Goal: Task Accomplishment & Management: Manage account settings

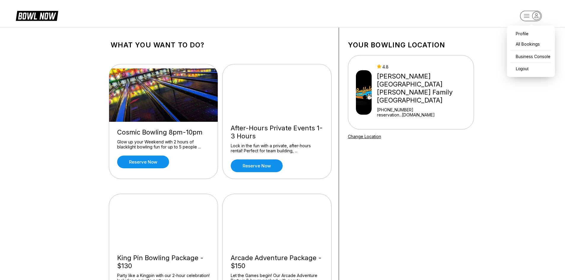
click at [302, 16] on rect "button" at bounding box center [531, 16] width 22 height 10
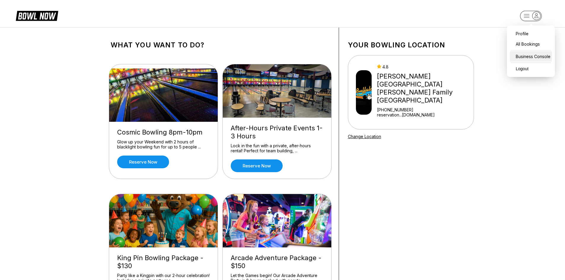
click at [302, 54] on div "Business Console" at bounding box center [531, 56] width 42 height 10
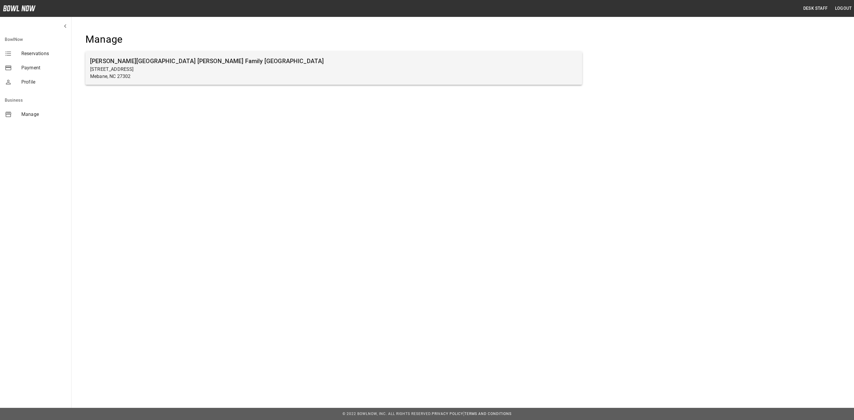
click at [96, 56] on h6 "[PERSON_NAME][GEOGRAPHIC_DATA] [PERSON_NAME] Family [GEOGRAPHIC_DATA]" at bounding box center [333, 60] width 487 height 9
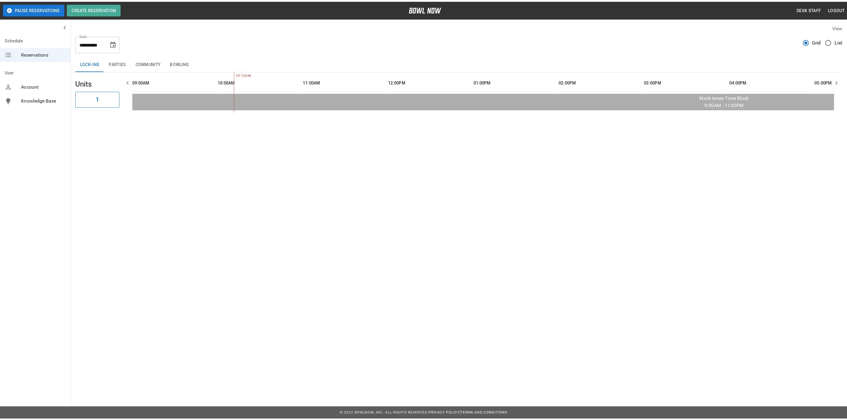
scroll to position [0, 86]
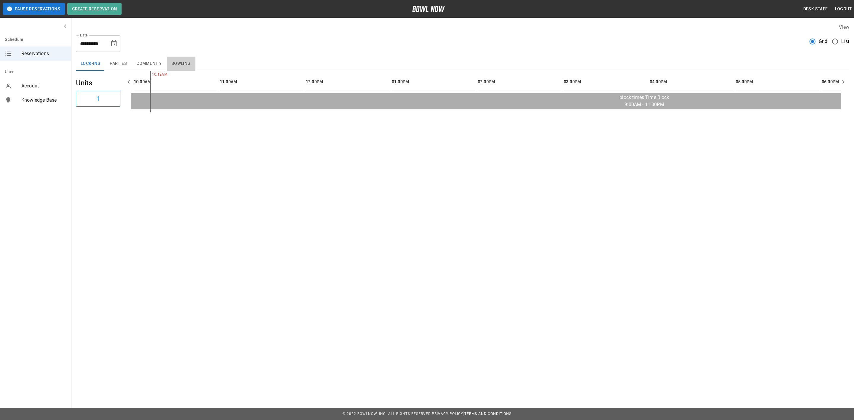
click at [189, 68] on button "Bowling" at bounding box center [181, 64] width 29 height 14
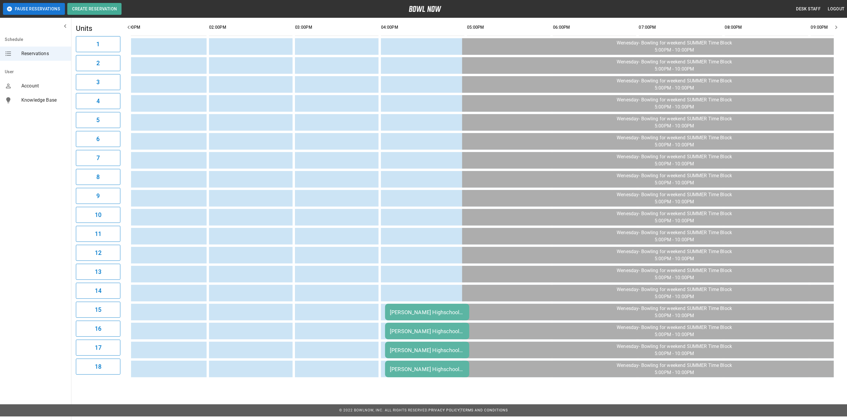
scroll to position [0, 689]
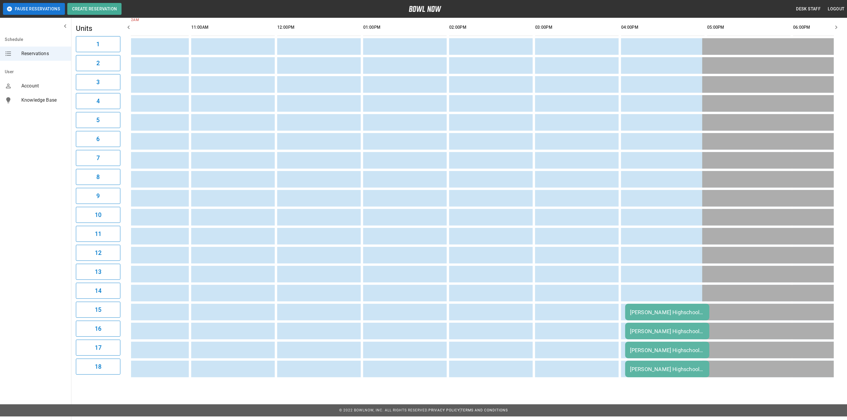
click at [637, 309] on div "Lynn Highschool BOwling" at bounding box center [667, 312] width 75 height 6
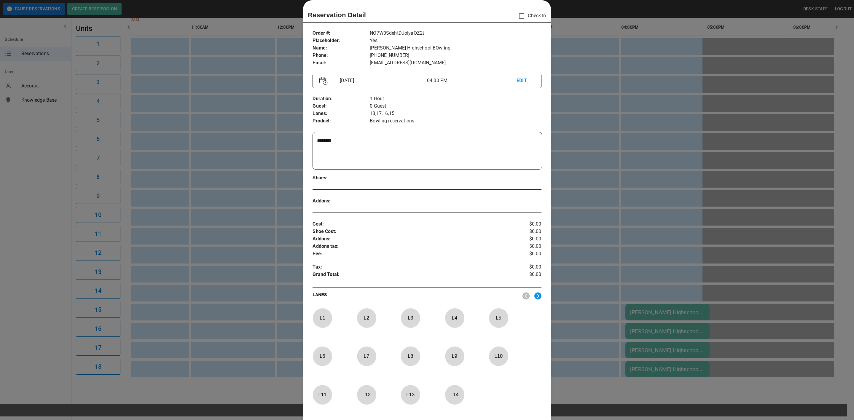
click at [600, 169] on div at bounding box center [427, 210] width 854 height 420
